Goal: Task Accomplishment & Management: Use online tool/utility

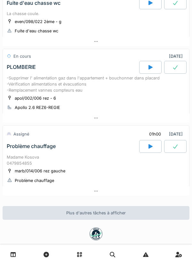
scroll to position [179, 0]
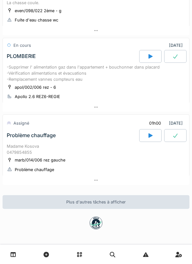
click at [143, 182] on div at bounding box center [96, 180] width 187 height 9
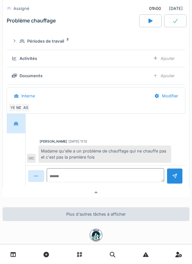
scroll to position [328, 0]
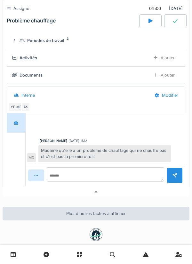
click at [18, 112] on div "MD" at bounding box center [19, 107] width 9 height 9
click at [95, 196] on div at bounding box center [96, 191] width 187 height 9
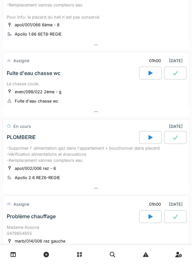
scroll to position [80, 0]
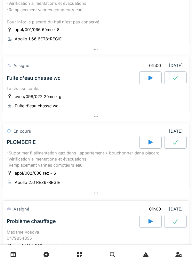
click at [104, 121] on div at bounding box center [96, 116] width 187 height 9
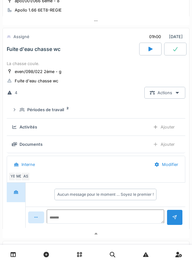
scroll to position [118, 0]
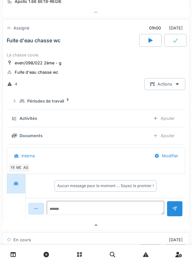
click at [129, 104] on div "Périodes de travail 2" at bounding box center [99, 101] width 158 height 6
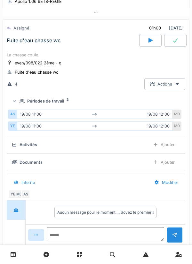
click at [132, 104] on div "Périodes de travail 2" at bounding box center [99, 101] width 158 height 6
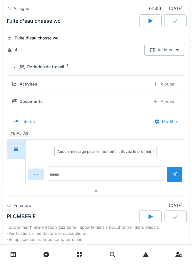
scroll to position [154, 0]
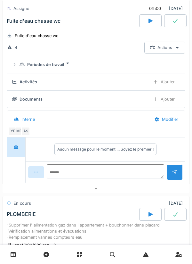
click at [103, 193] on div at bounding box center [96, 188] width 187 height 9
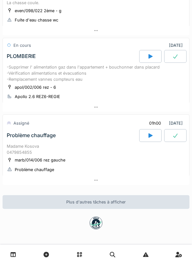
scroll to position [172, 0]
click at [117, 185] on div at bounding box center [96, 180] width 187 height 9
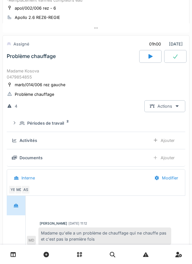
scroll to position [268, 0]
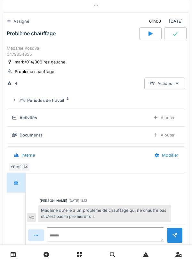
click at [132, 106] on summary "Périodes de travail 2" at bounding box center [96, 101] width 174 height 12
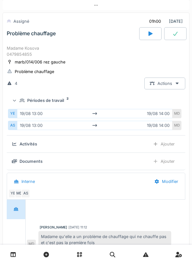
click at [133, 103] on div "Périodes de travail 2" at bounding box center [99, 100] width 158 height 6
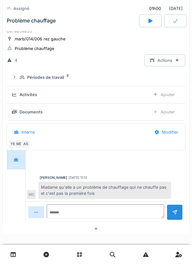
scroll to position [325, 0]
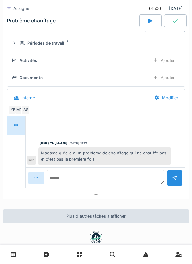
click at [107, 199] on div at bounding box center [96, 194] width 187 height 9
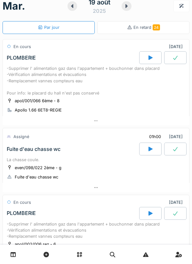
scroll to position [0, 0]
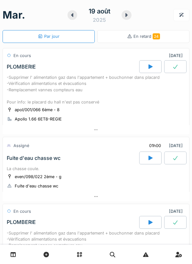
click at [123, 17] on div at bounding box center [127, 15] width 10 height 10
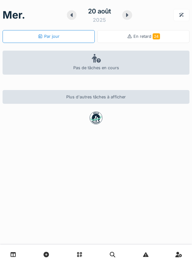
click at [128, 25] on div "[DATE] Par jour En retard 24" at bounding box center [96, 21] width 187 height 43
click at [127, 20] on div at bounding box center [127, 15] width 10 height 10
click at [127, 18] on div at bounding box center [126, 15] width 10 height 10
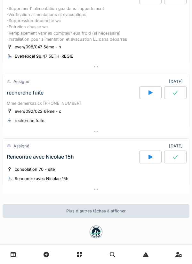
scroll to position [142, 0]
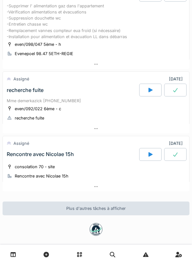
click at [143, 191] on div at bounding box center [96, 186] width 187 height 9
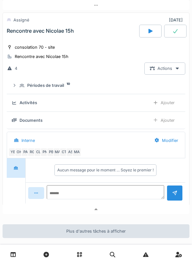
scroll to position [277, 0]
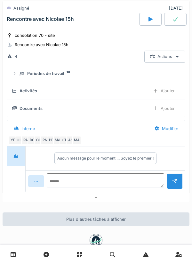
click at [146, 202] on div at bounding box center [96, 197] width 187 height 9
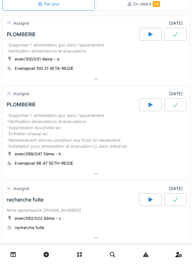
scroll to position [0, 0]
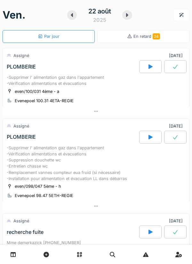
click at [129, 12] on div at bounding box center [127, 15] width 10 height 10
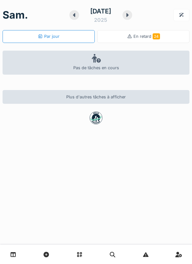
click at [132, 14] on div at bounding box center [128, 15] width 10 height 10
click at [127, 18] on div at bounding box center [127, 15] width 10 height 10
click at [126, 18] on div at bounding box center [127, 15] width 10 height 10
click at [128, 16] on icon at bounding box center [127, 14] width 6 height 5
click at [128, 18] on div at bounding box center [127, 15] width 10 height 10
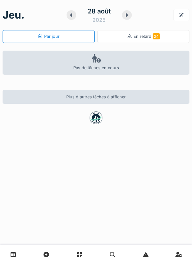
click at [130, 16] on div at bounding box center [127, 15] width 10 height 10
click at [130, 18] on div at bounding box center [127, 15] width 10 height 10
click at [131, 18] on div at bounding box center [129, 15] width 10 height 10
click at [127, 17] on icon at bounding box center [127, 14] width 6 height 5
click at [135, 18] on div at bounding box center [133, 15] width 11 height 10
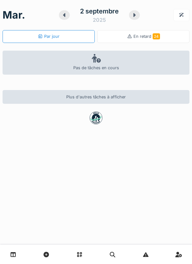
click at [139, 15] on div at bounding box center [134, 15] width 11 height 10
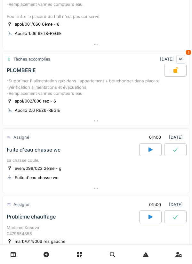
scroll to position [80, 0]
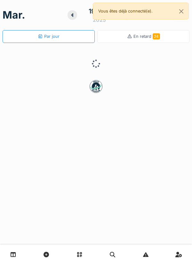
click at [99, 259] on div at bounding box center [96, 254] width 192 height 19
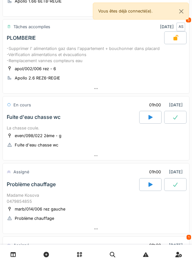
scroll to position [109, 0]
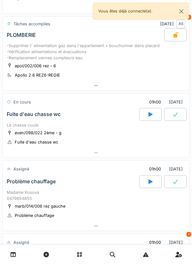
click at [153, 112] on icon at bounding box center [150, 114] width 6 height 5
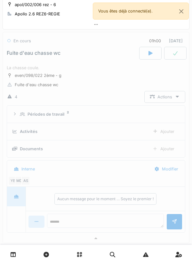
scroll to position [176, 0]
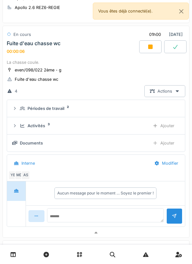
click at [33, 235] on div at bounding box center [96, 232] width 186 height 9
